Goal: Navigation & Orientation: Understand site structure

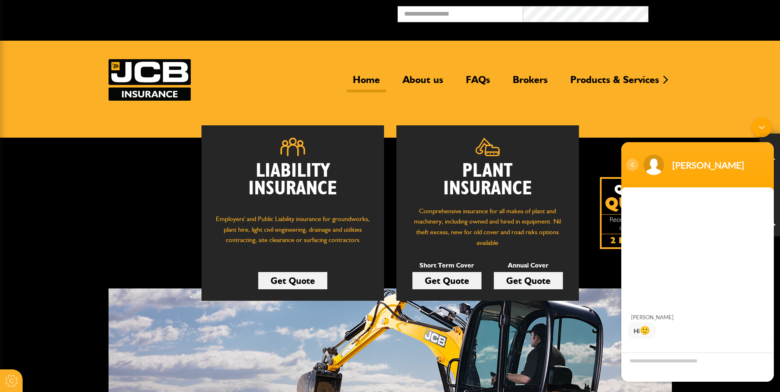
click at [633, 168] on div "Navigation go back" at bounding box center [632, 165] width 12 height 12
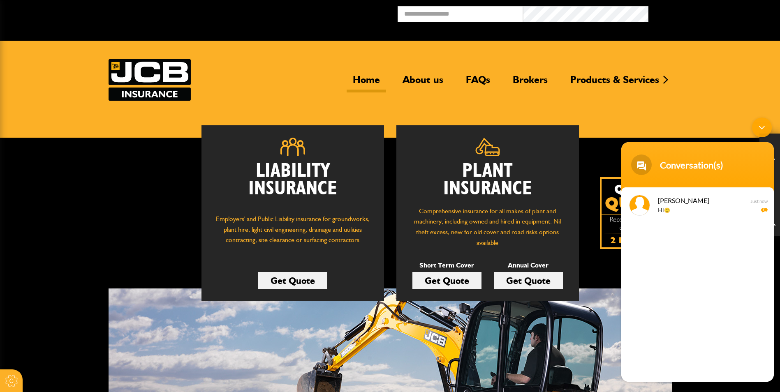
drag, startPoint x: 762, startPoint y: 129, endPoint x: 1378, endPoint y: 244, distance: 626.6
click at [762, 129] on div "Minimize live chat window" at bounding box center [762, 128] width 20 height 20
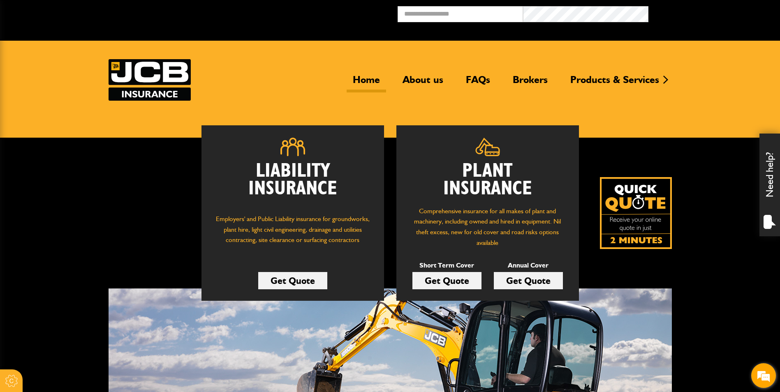
click at [767, 376] on em at bounding box center [763, 375] width 22 height 22
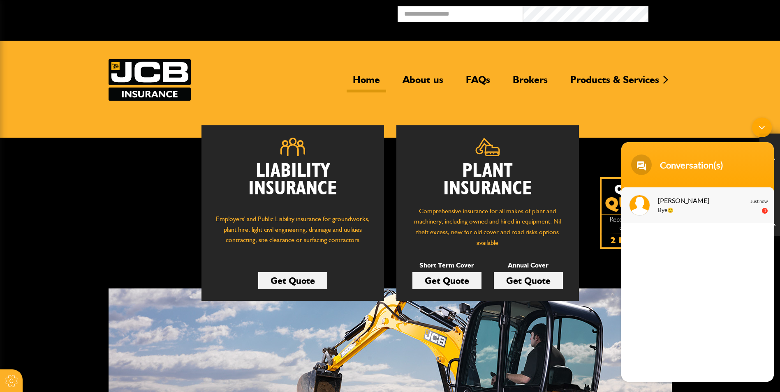
click at [701, 206] on p "Bye 🙂" at bounding box center [709, 210] width 104 height 9
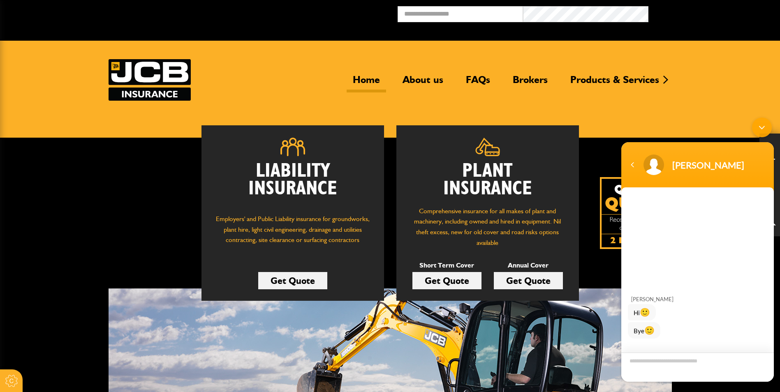
drag, startPoint x: 733, startPoint y: 162, endPoint x: 637, endPoint y: 157, distance: 95.5
click at [637, 157] on div "[PERSON_NAME]" at bounding box center [697, 165] width 143 height 21
click at [669, 166] on div "[PERSON_NAME]" at bounding box center [697, 165] width 143 height 21
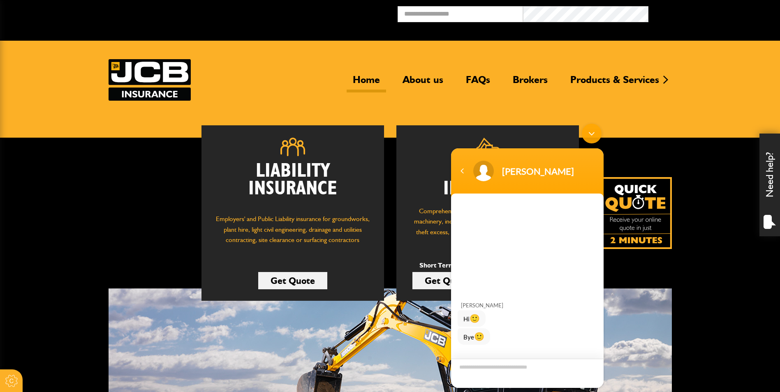
drag, startPoint x: 494, startPoint y: 171, endPoint x: 505, endPoint y: 176, distance: 13.1
click at [511, 178] on div "[PERSON_NAME]" at bounding box center [527, 171] width 143 height 21
click at [459, 171] on div "Navigation go back" at bounding box center [462, 171] width 12 height 12
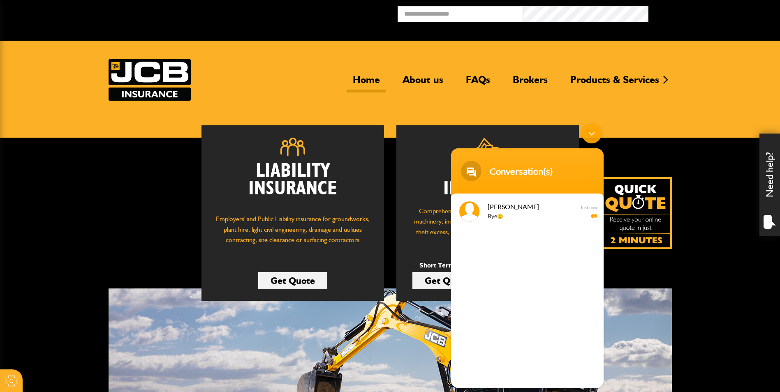
click at [591, 133] on div "Minimize live chat window" at bounding box center [591, 134] width 20 height 20
